Goal: Communication & Community: Ask a question

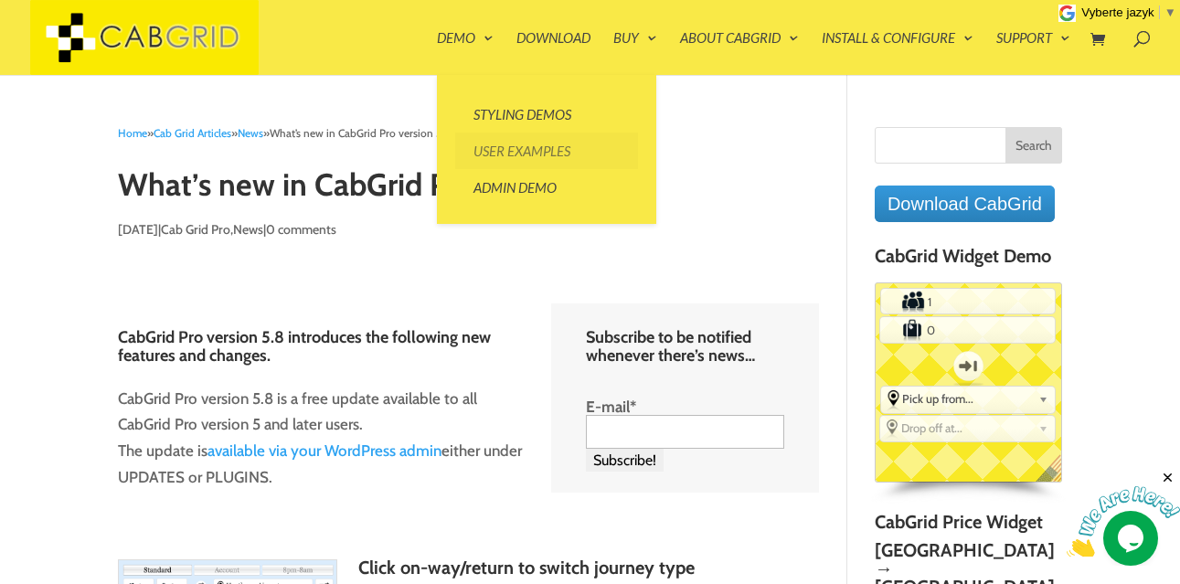
click at [529, 150] on link "User Examples" at bounding box center [546, 151] width 183 height 37
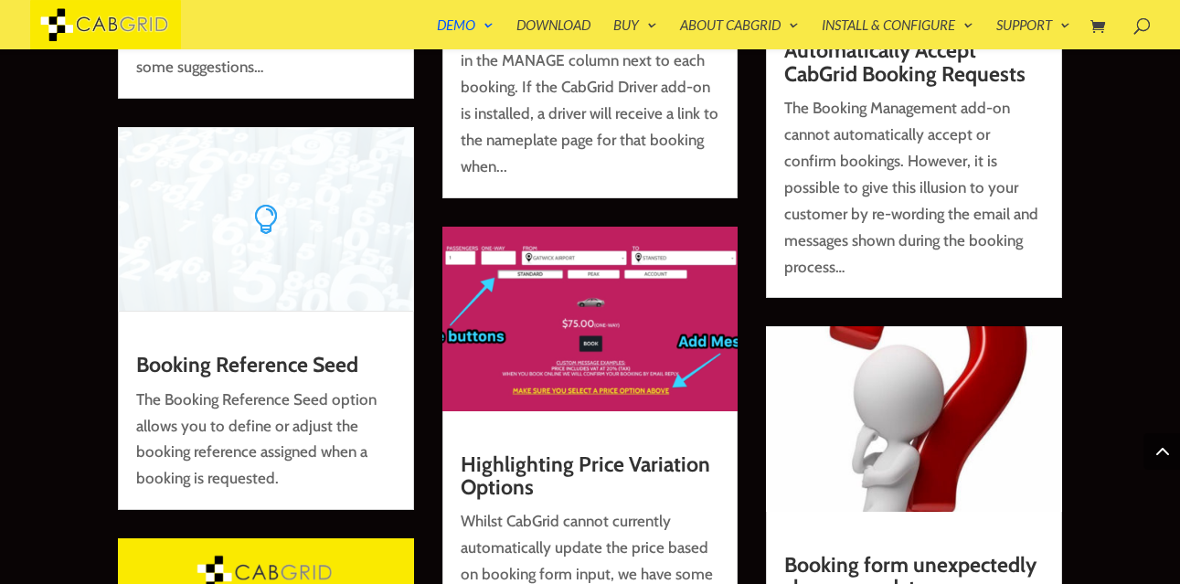
scroll to position [7422, 0]
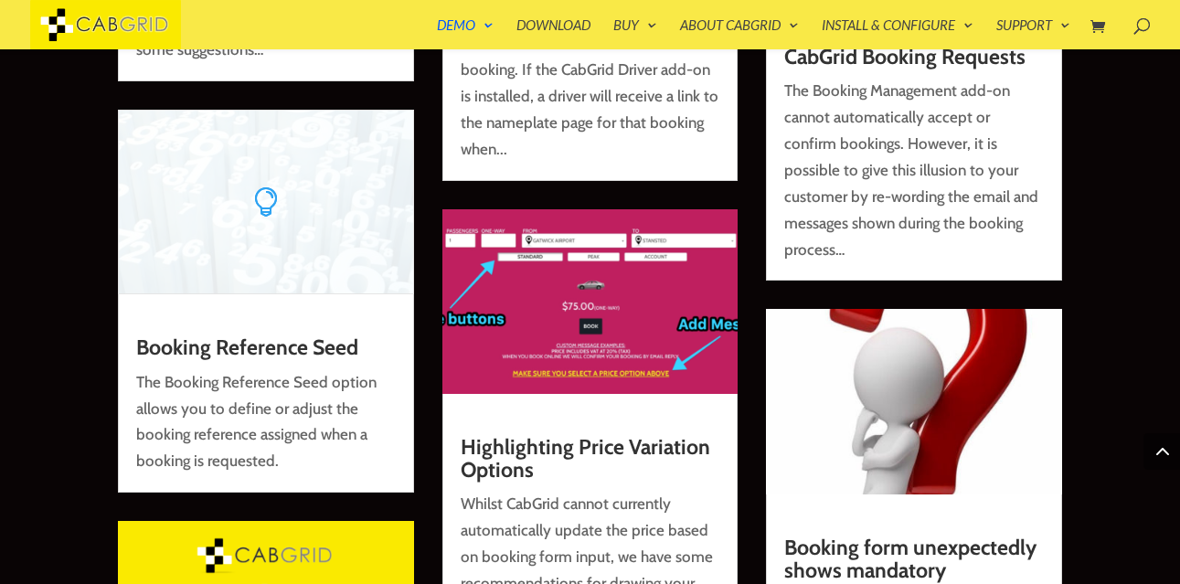
click at [296, 335] on link "Booking Reference Seed" at bounding box center [247, 348] width 222 height 26
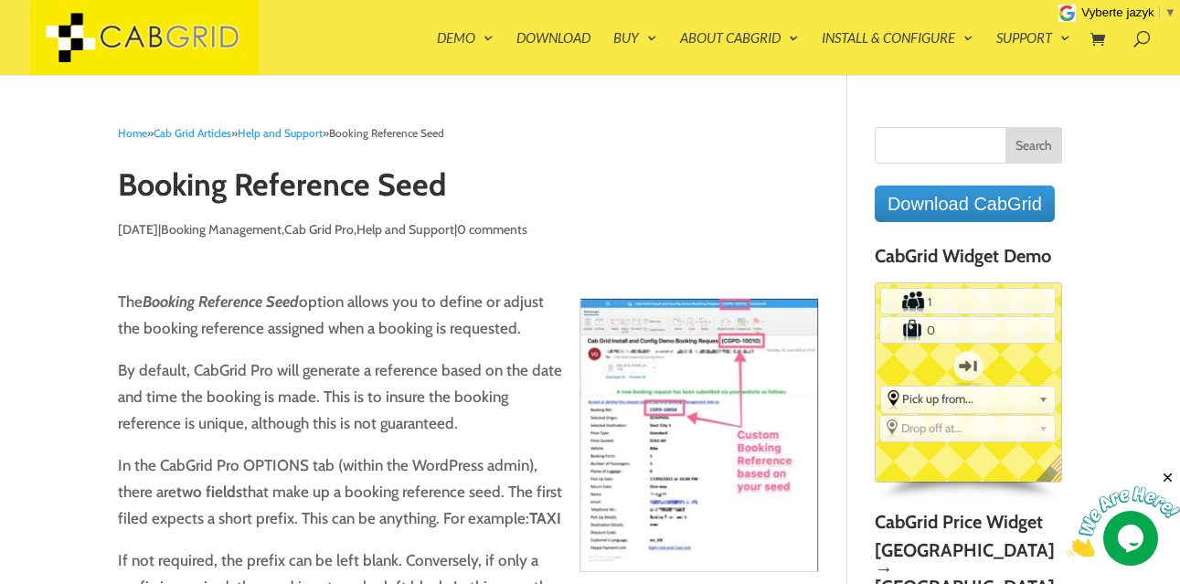
click at [703, 468] on img at bounding box center [699, 435] width 239 height 274
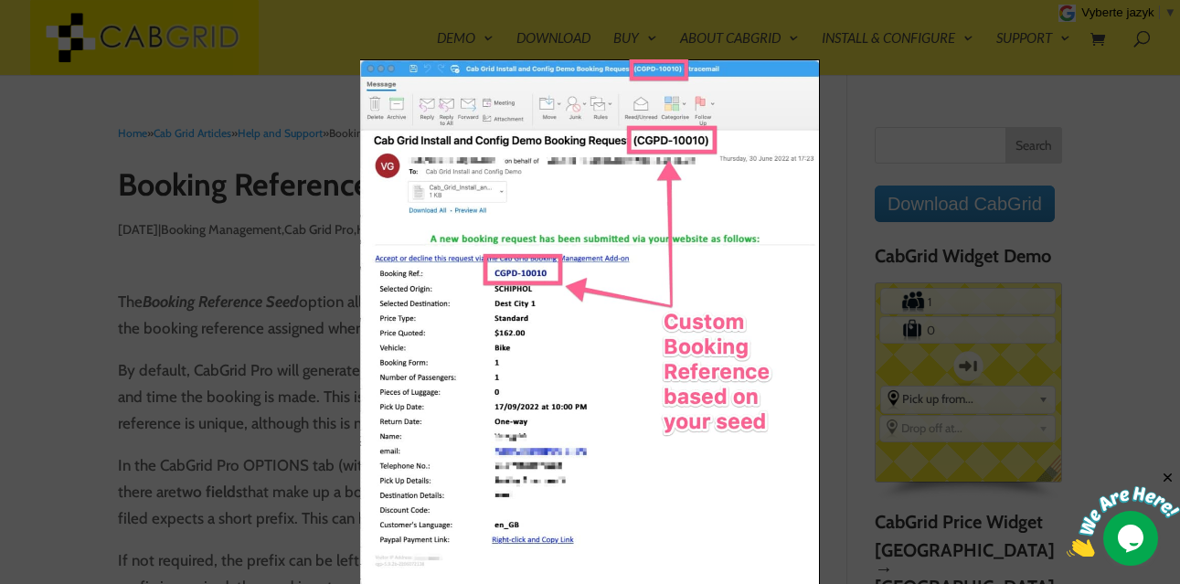
click at [317, 71] on div at bounding box center [590, 292] width 1180 height 584
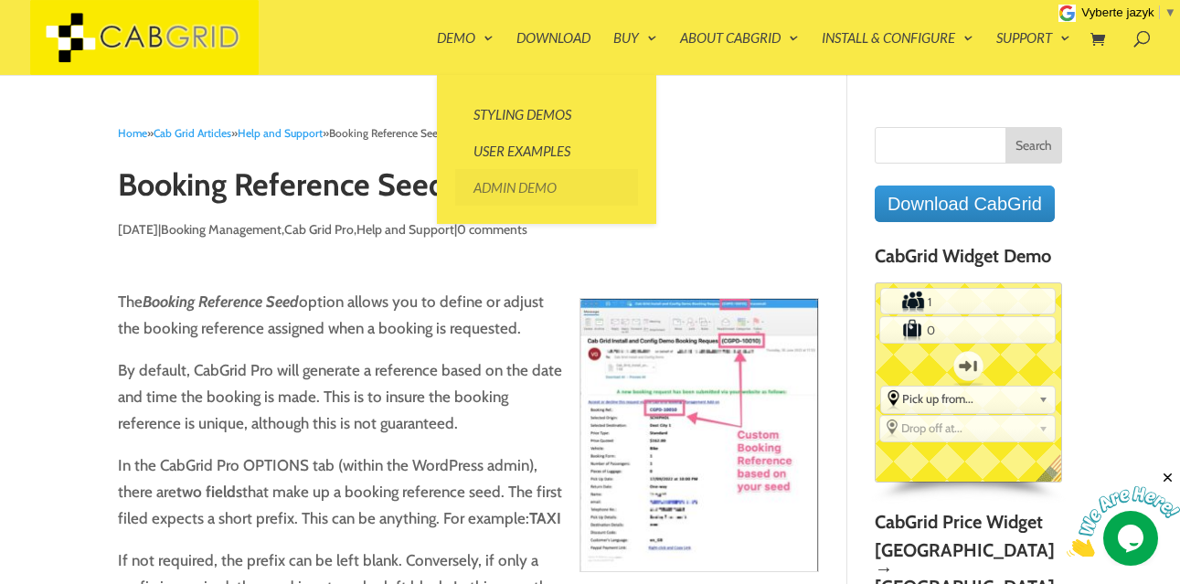
click at [501, 184] on link "Admin Demo" at bounding box center [546, 187] width 183 height 37
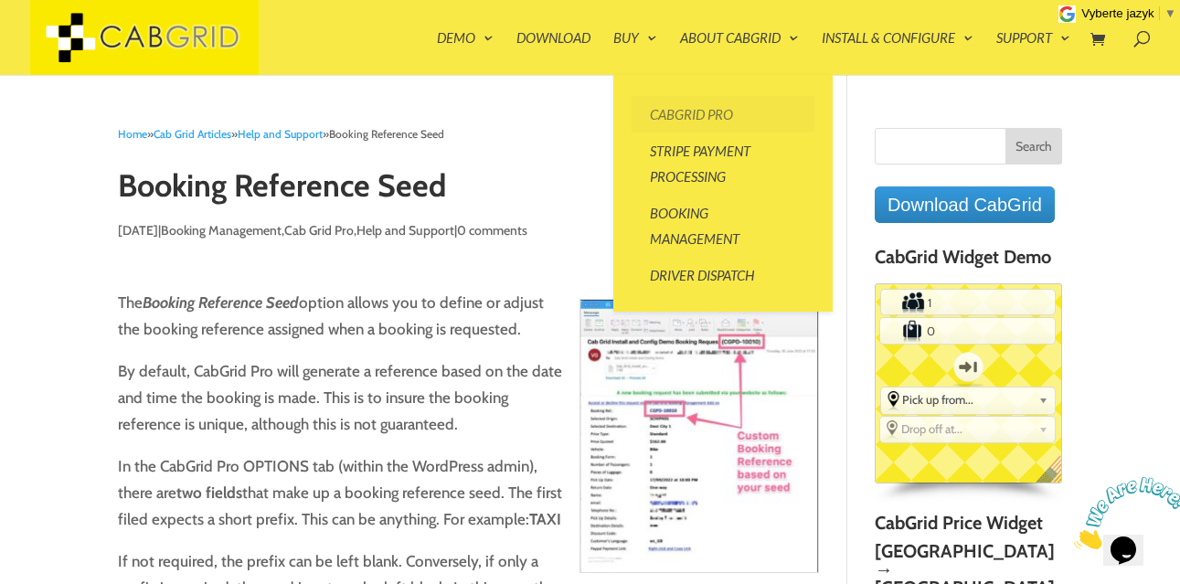
click at [700, 115] on link "CabGrid Pro" at bounding box center [723, 114] width 183 height 37
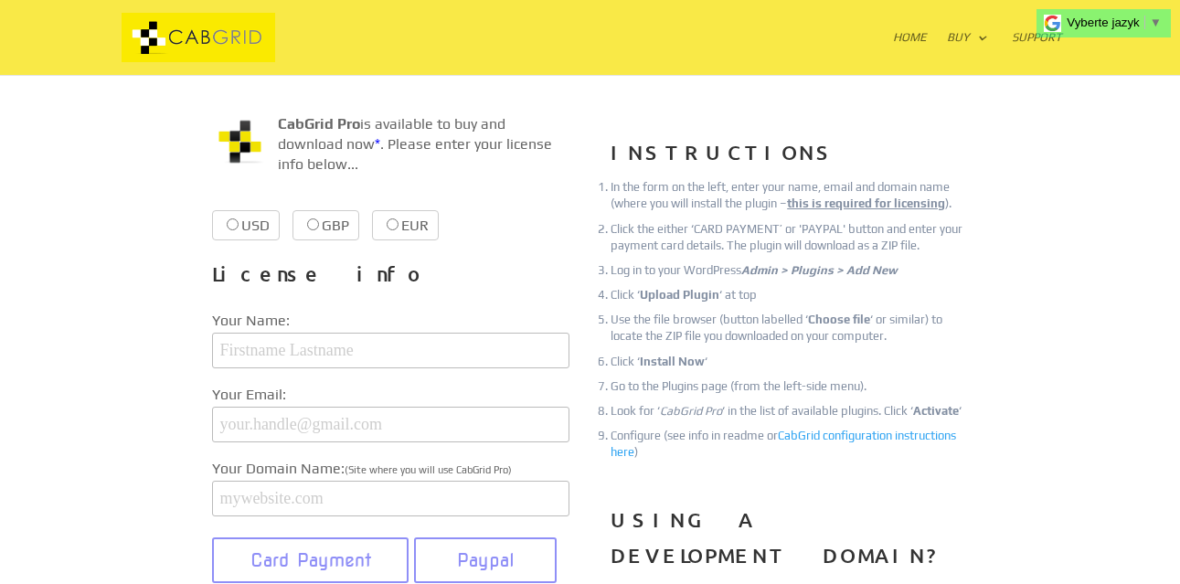
click at [392, 222] on input "EUR €38.99 €38.99" at bounding box center [393, 224] width 12 height 12
radio input "true"
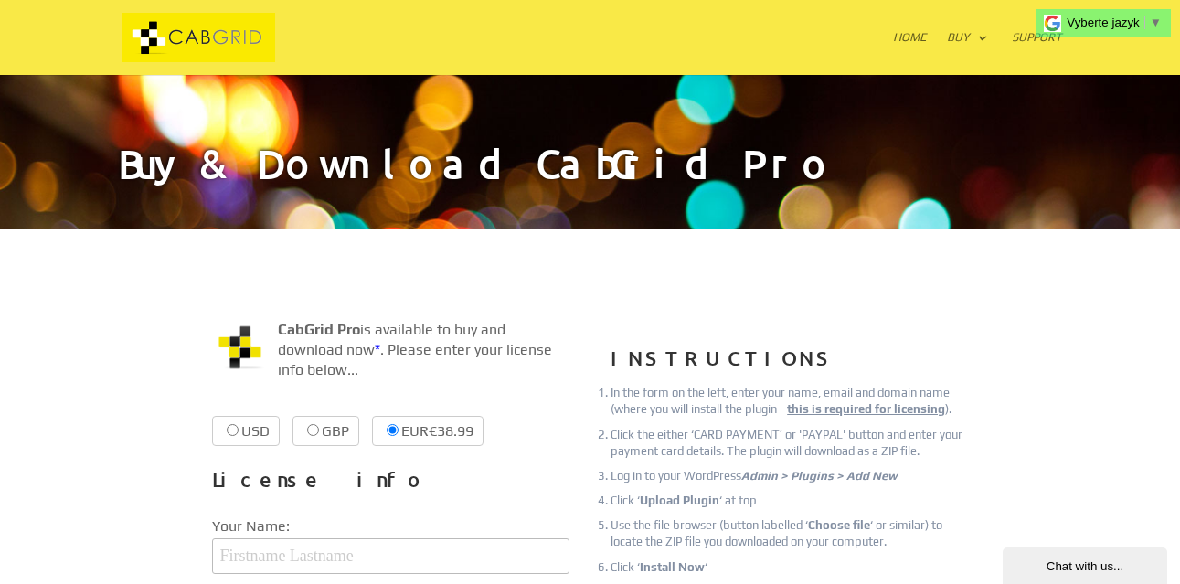
click at [189, 34] on img at bounding box center [199, 38] width 154 height 50
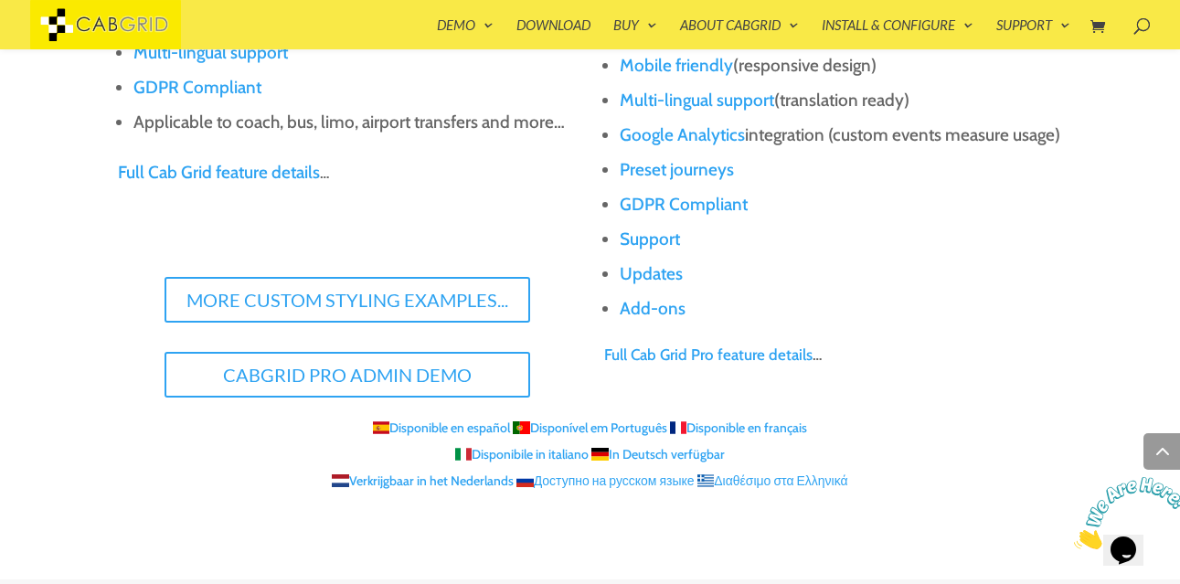
scroll to position [2008, 0]
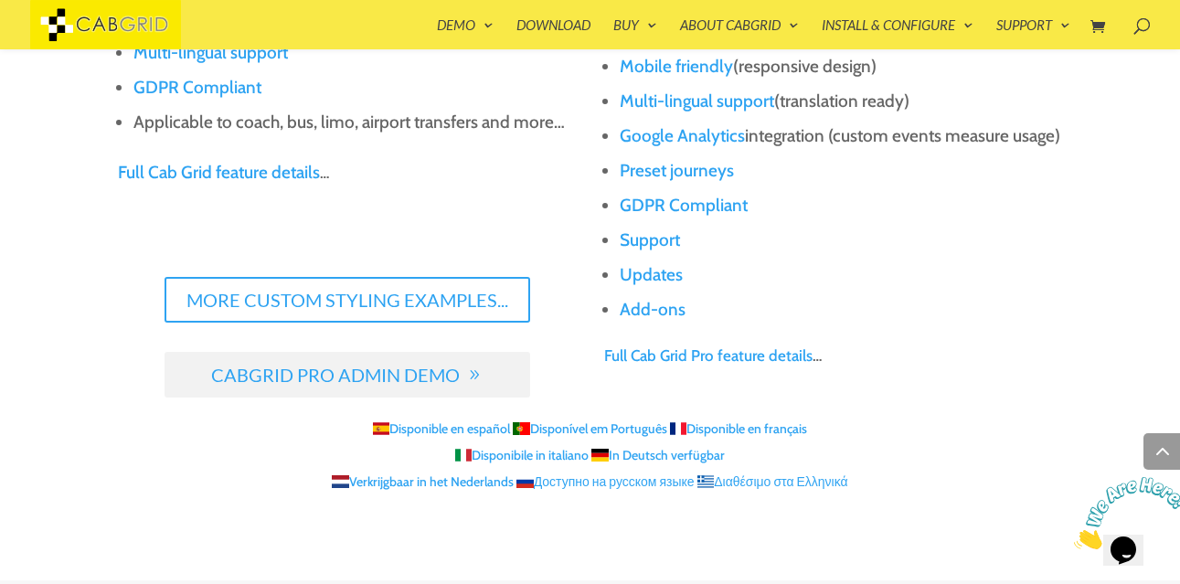
click at [373, 378] on link "CabGrid Pro Admin Demo" at bounding box center [348, 375] width 366 height 46
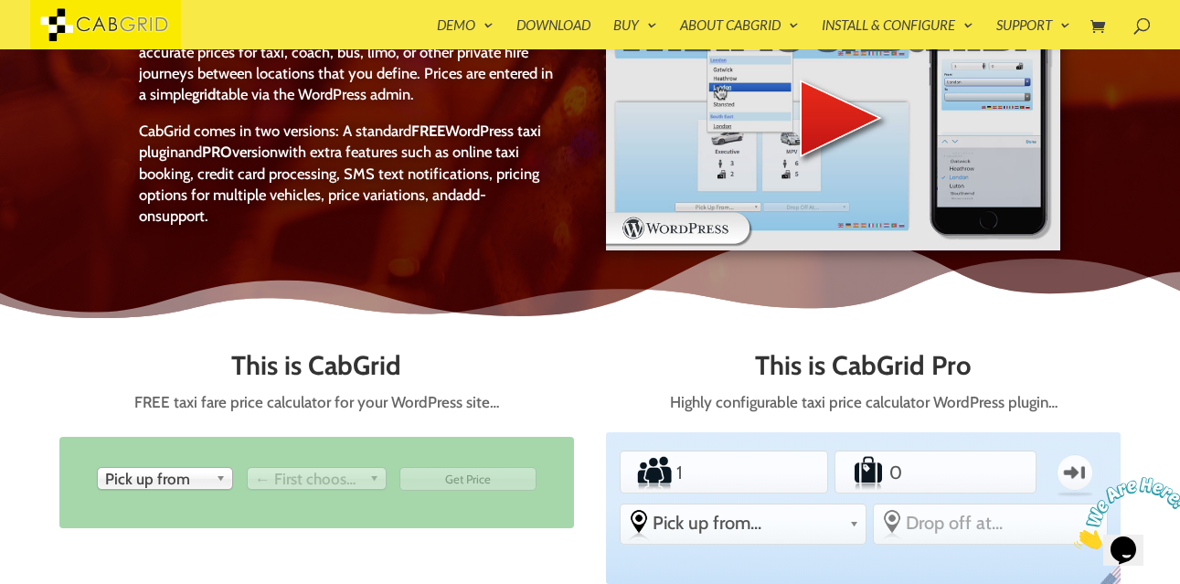
scroll to position [0, 0]
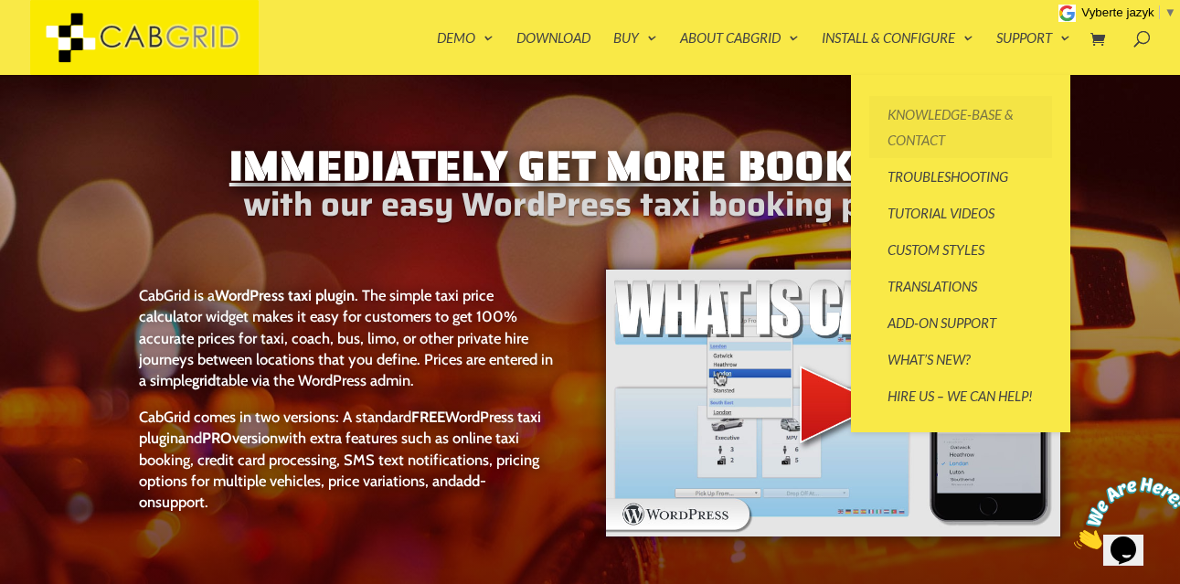
click at [978, 117] on link "Knowledge-base & Contact" at bounding box center [960, 127] width 183 height 62
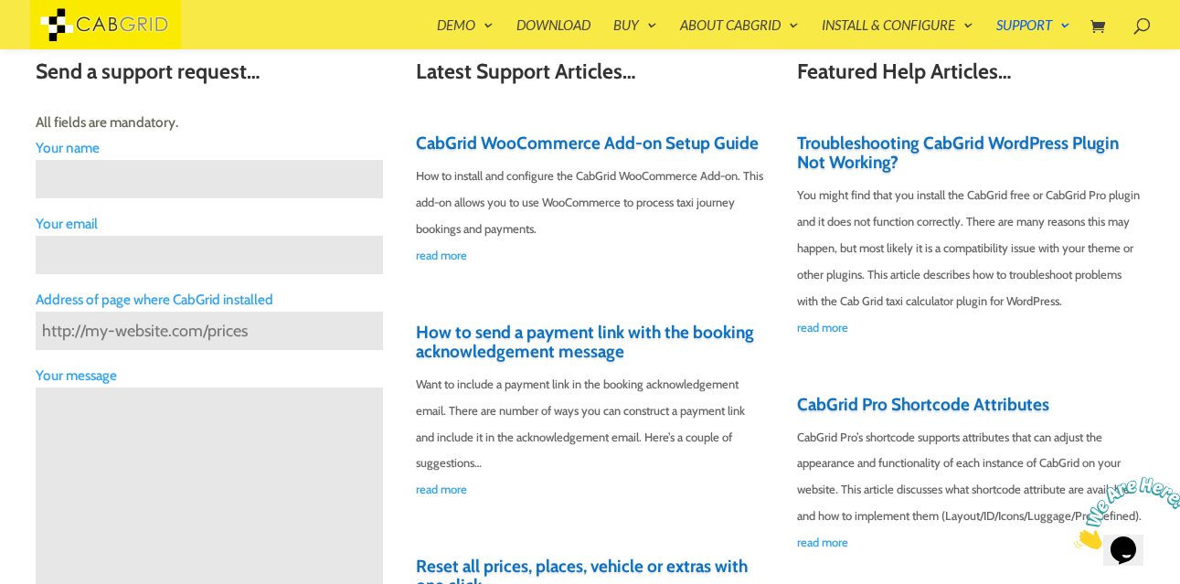
scroll to position [512, 0]
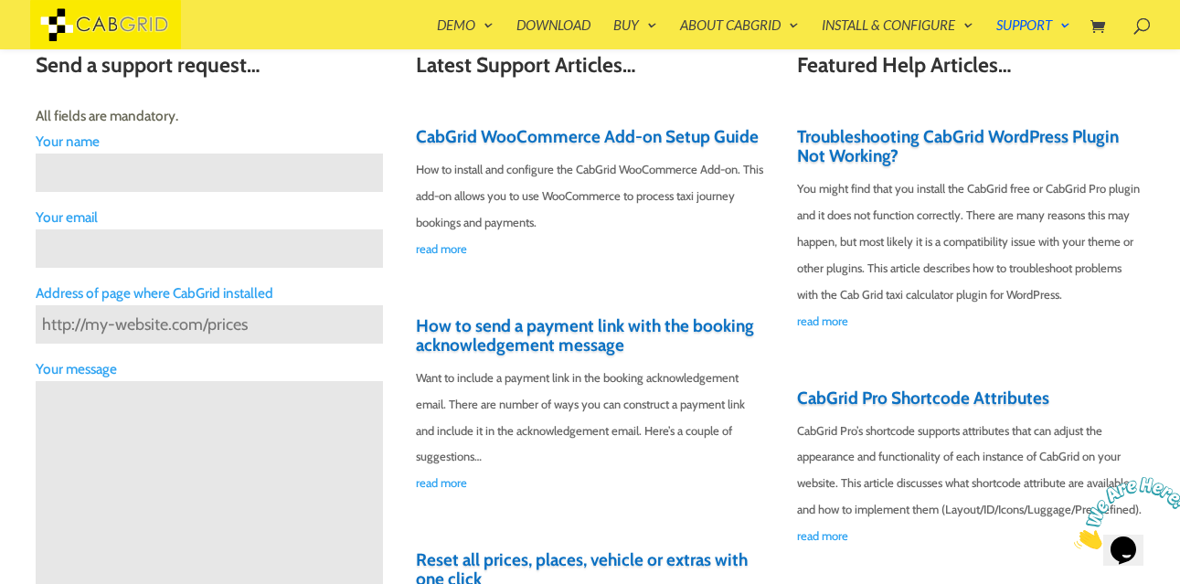
click at [194, 171] on input "Contact form" at bounding box center [209, 173] width 347 height 38
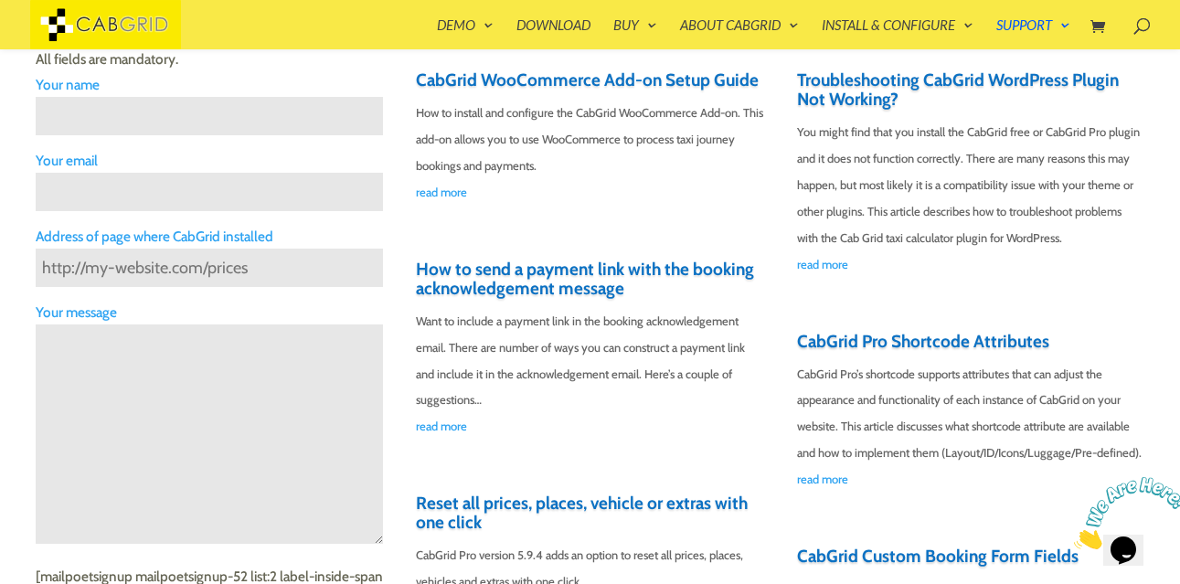
scroll to position [580, 0]
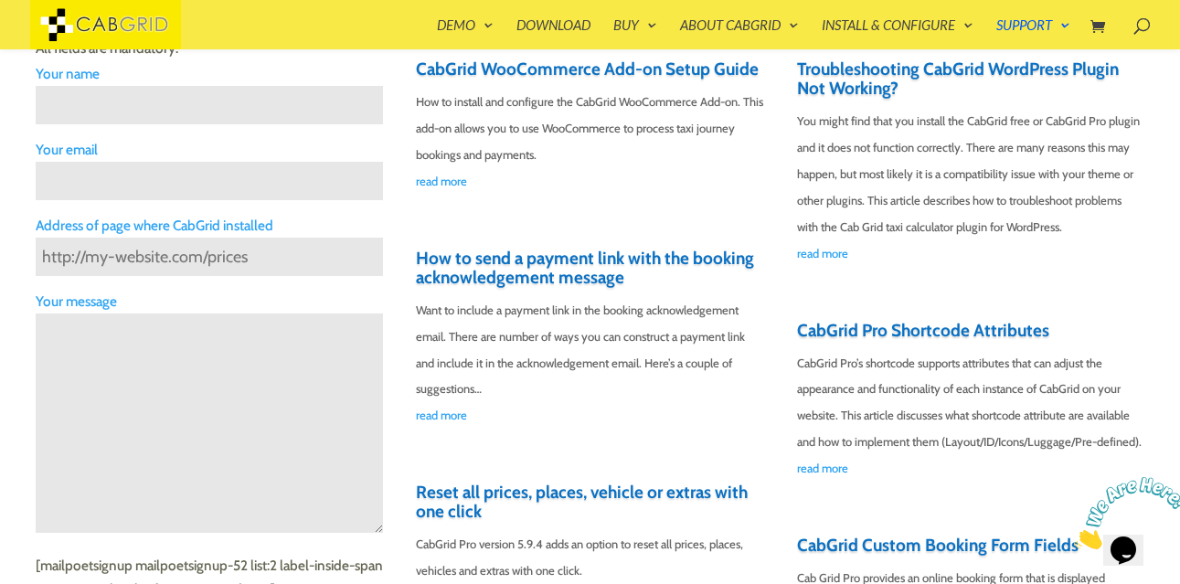
click at [259, 328] on textarea "Contact form" at bounding box center [209, 423] width 347 height 219
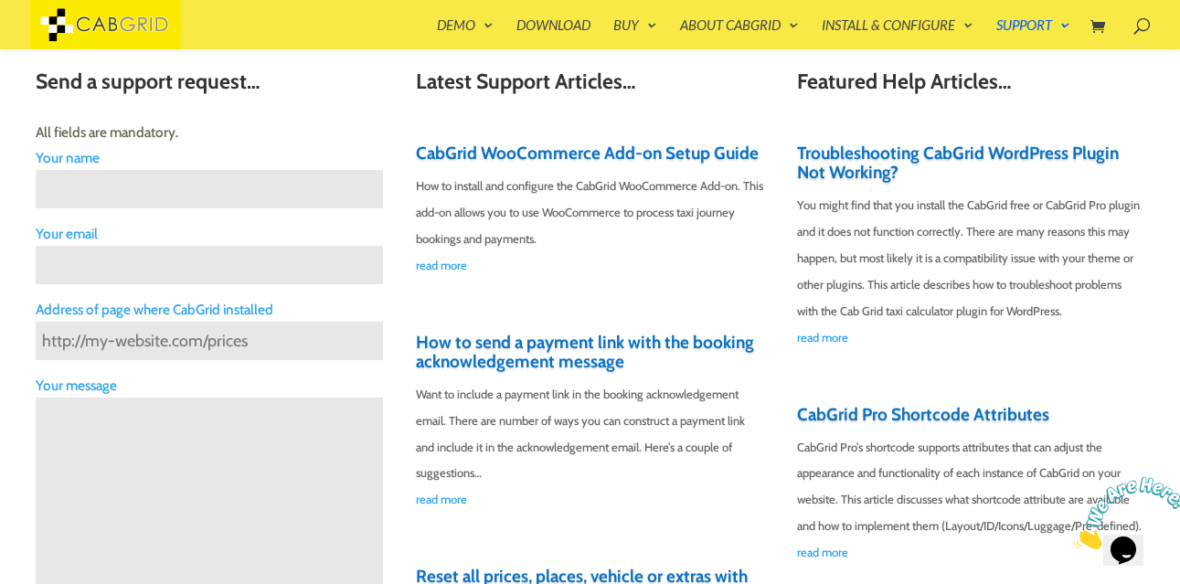
scroll to position [452, 0]
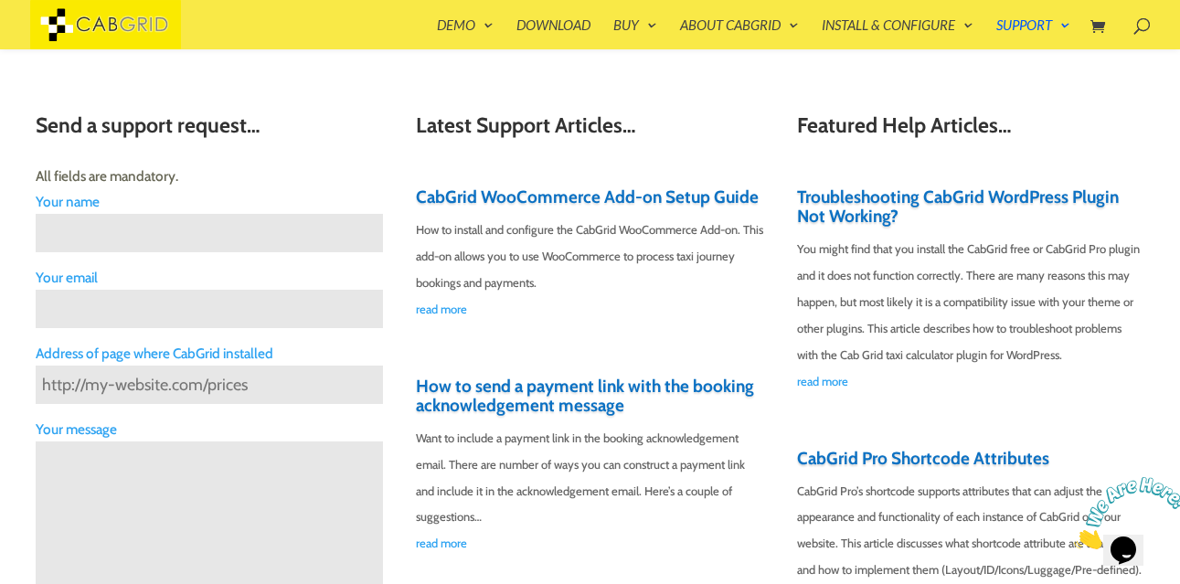
click at [220, 222] on input "Contact form" at bounding box center [209, 233] width 347 height 38
type input "[PERSON_NAME]"
paste input "[EMAIL_ADDRESS][DOMAIN_NAME]"
type input "[EMAIL_ADDRESS][DOMAIN_NAME]"
click at [254, 378] on input "Contact form" at bounding box center [209, 385] width 347 height 38
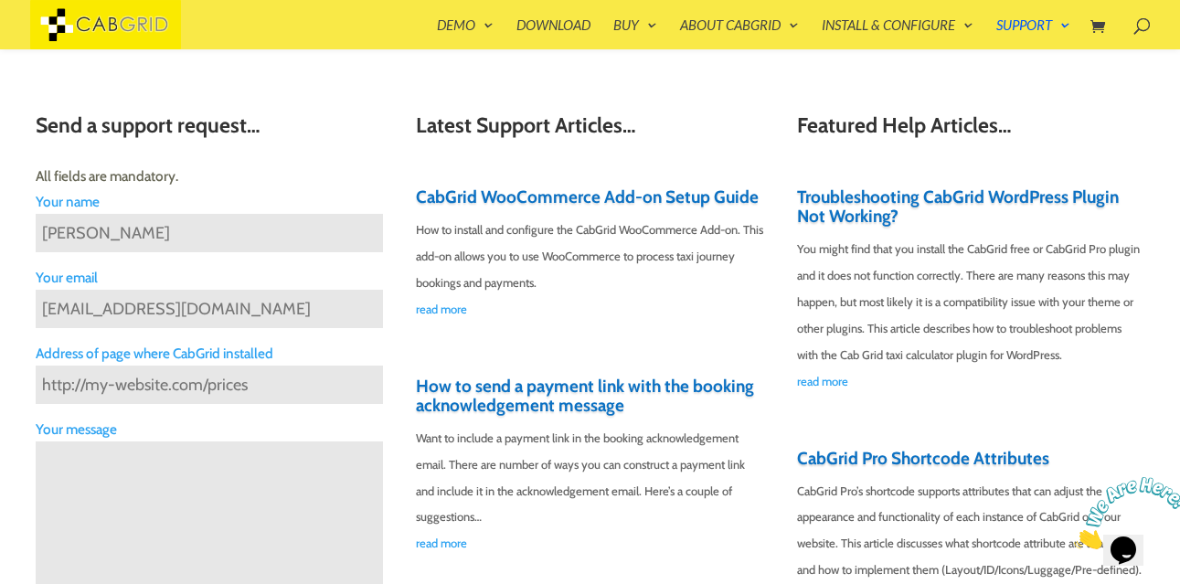
paste input "[URL][DOMAIN_NAME]"
type input "[URL][DOMAIN_NAME]"
click at [186, 454] on textarea "Contact form" at bounding box center [209, 551] width 347 height 219
paste textarea "Need to Clarify to finalize cabgrid-pro-version-5-8 with our developer and your…"
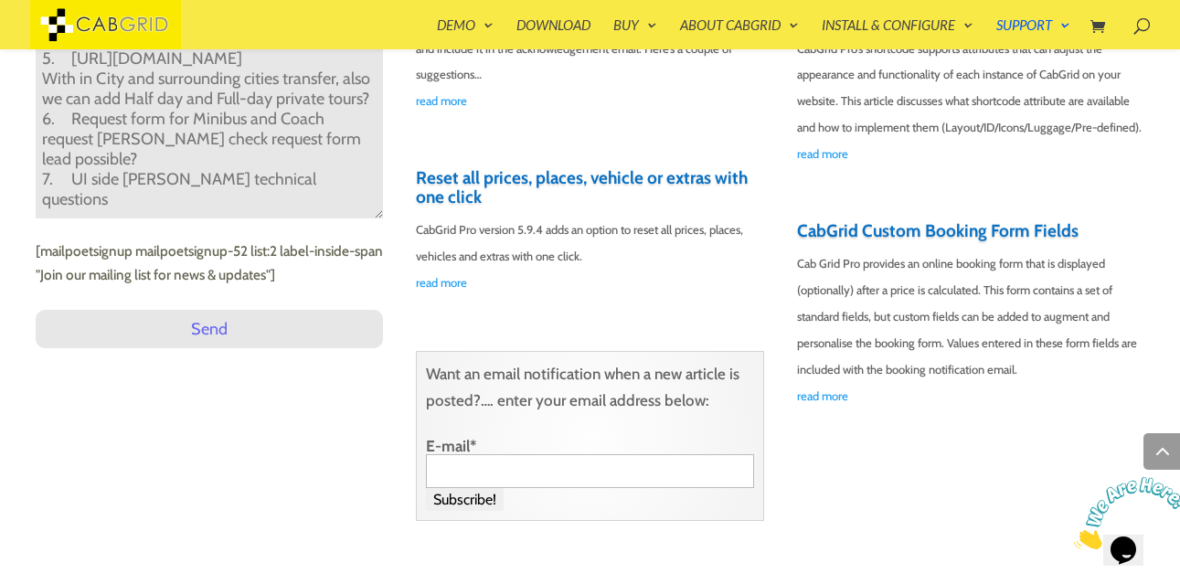
scroll to position [898, 0]
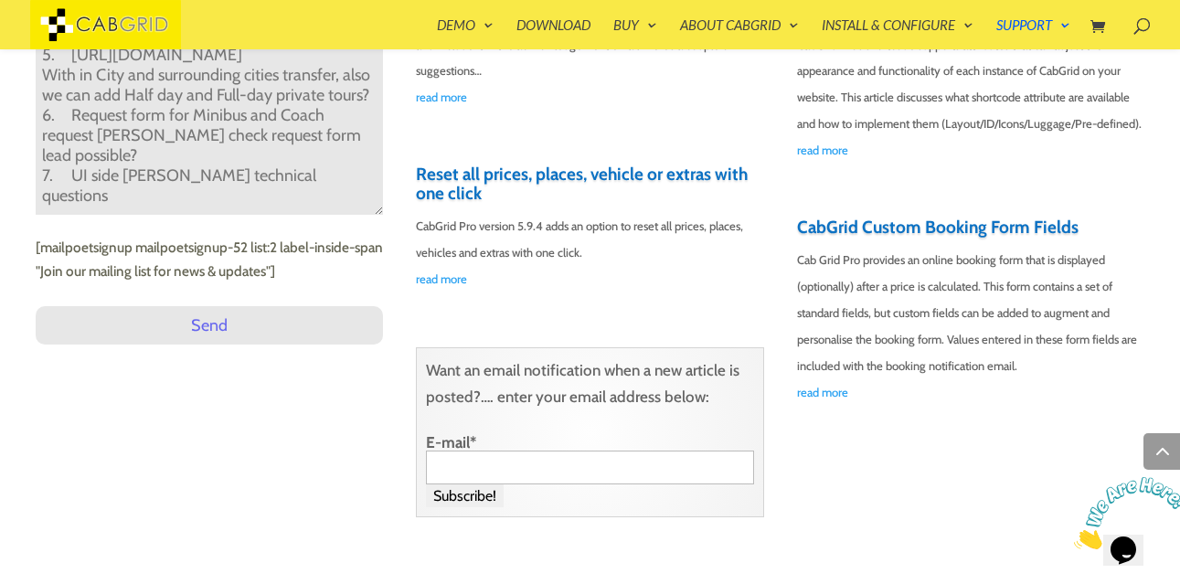
type textarea "Need to Clarify to finalize cabgrid-pro-version-5-8 with our developer and your…"
